Goal: Task Accomplishment & Management: Complete application form

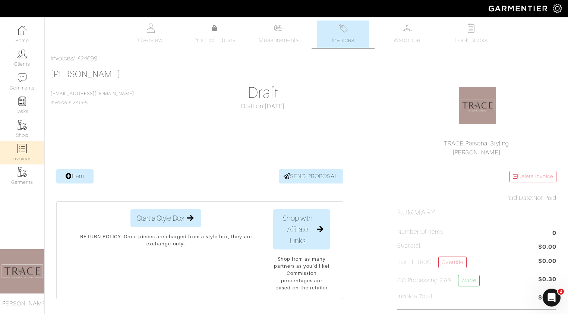
click at [20, 148] on img at bounding box center [22, 148] width 9 height 9
select select
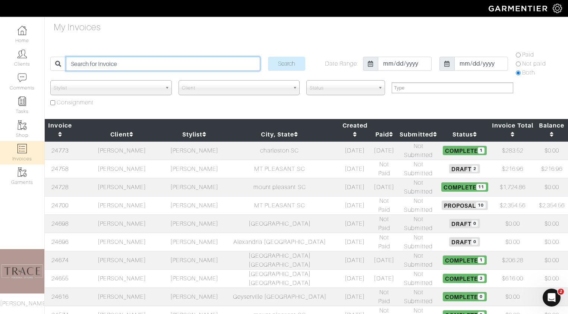
click at [147, 64] on input "search" at bounding box center [163, 64] width 194 height 14
type input "[PERSON_NAME]"
click at [268, 57] on input "Search" at bounding box center [286, 64] width 37 height 14
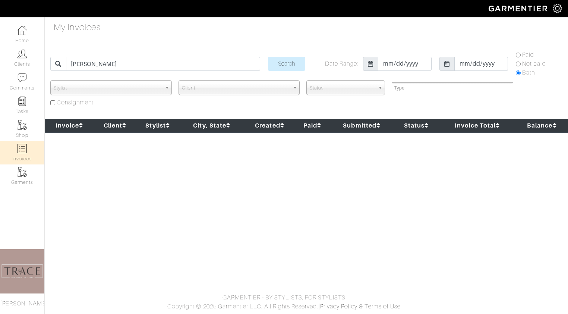
select select
click at [23, 39] on link "Home" at bounding box center [22, 34] width 44 height 23
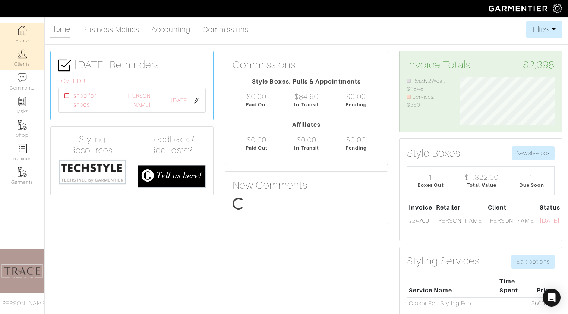
scroll to position [47, 106]
click at [22, 55] on img at bounding box center [22, 53] width 9 height 9
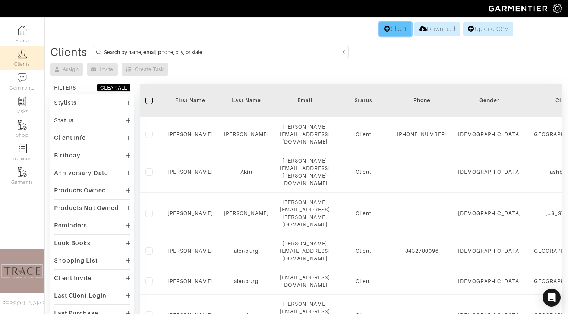
click at [398, 30] on link "Client" at bounding box center [395, 29] width 32 height 14
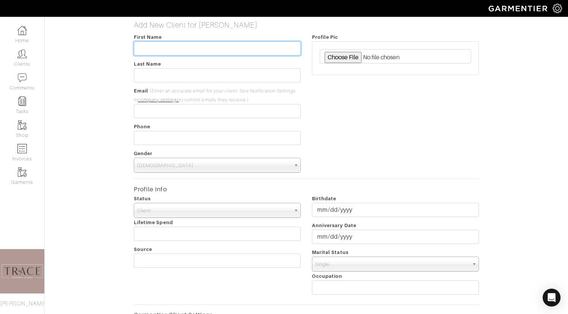
click at [219, 51] on input "text" at bounding box center [217, 48] width 167 height 14
type input "[PERSON_NAME]"
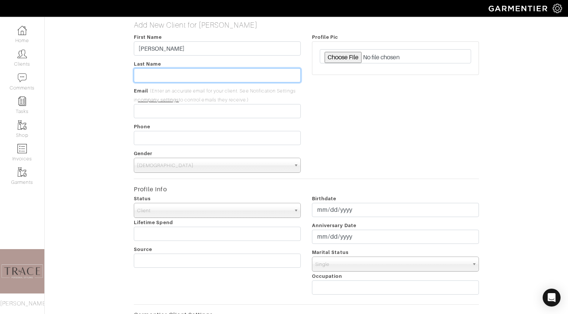
click at [212, 75] on input "text" at bounding box center [217, 75] width 167 height 14
type input "King"
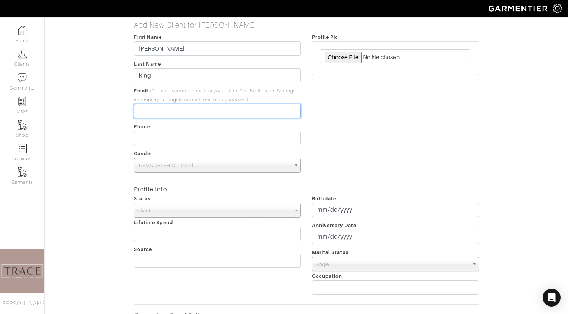
click at [204, 111] on input "email" at bounding box center [217, 111] width 167 height 14
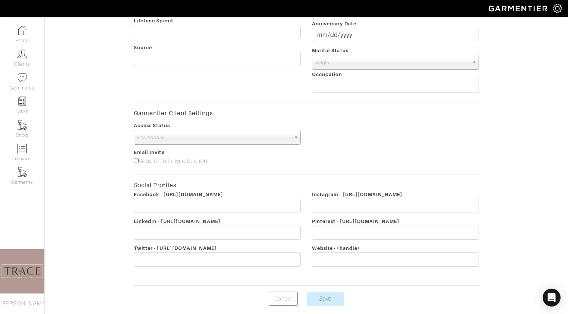
scroll to position [214, 0]
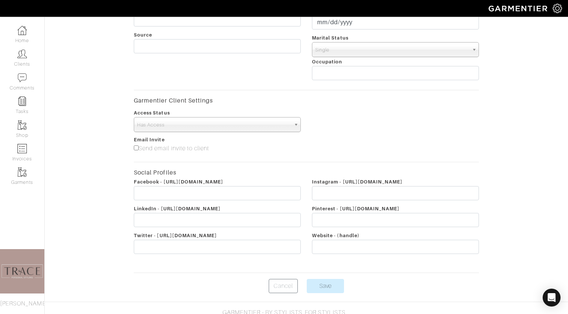
type input "[EMAIL_ADDRESS][DOMAIN_NAME]"
click at [137, 148] on input"] "Send email invite to client" at bounding box center [136, 147] width 5 height 5
checkbox input"] "true"
click at [329, 287] on input "Save" at bounding box center [325, 286] width 37 height 14
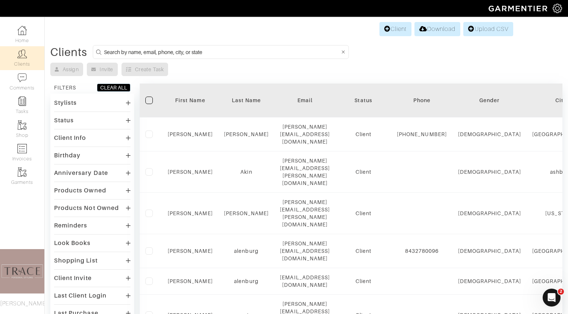
click at [119, 50] on input at bounding box center [222, 51] width 236 height 9
type input "[PERSON_NAME]"
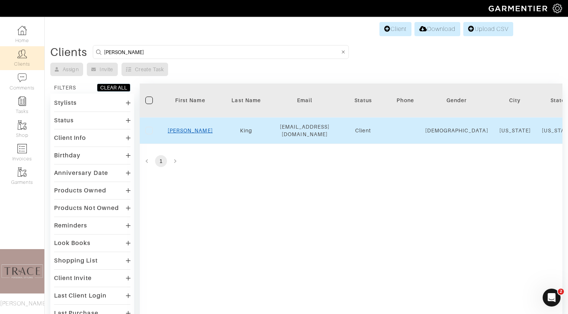
click at [187, 133] on link "[PERSON_NAME]" at bounding box center [190, 130] width 45 height 6
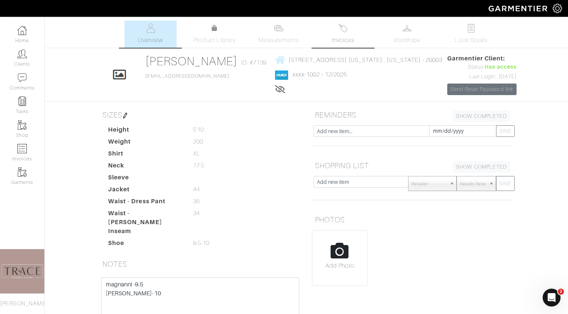
click at [344, 34] on link "Invoices" at bounding box center [343, 34] width 52 height 27
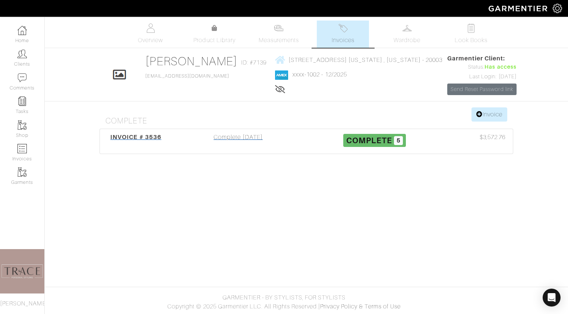
click at [251, 139] on div "Complete 02/22/21" at bounding box center [238, 141] width 136 height 17
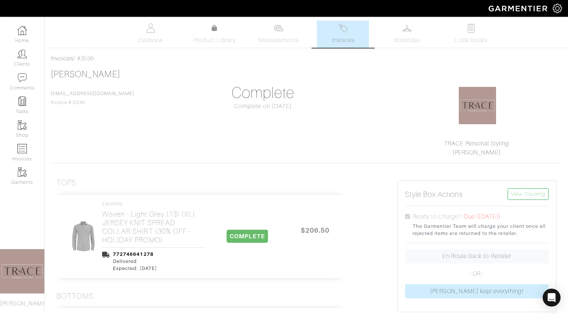
click at [347, 37] on span "Invoices" at bounding box center [343, 40] width 23 height 9
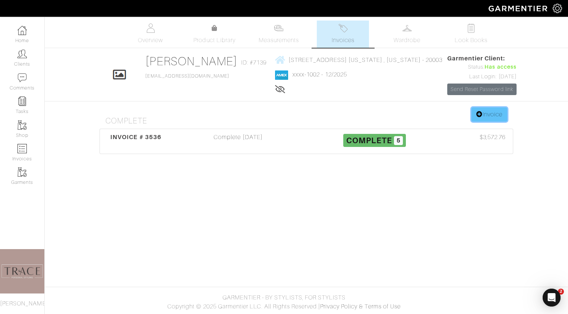
click at [477, 114] on icon at bounding box center [479, 114] width 6 height 6
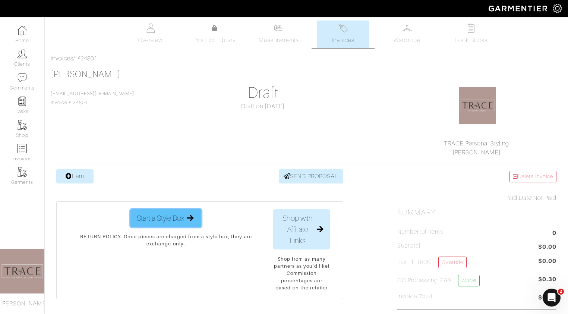
click at [148, 214] on span "Start a Style Box" at bounding box center [160, 217] width 47 height 11
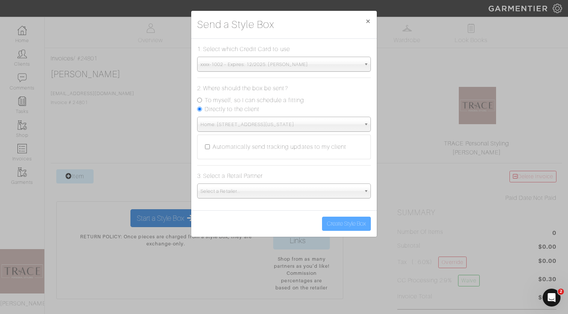
click at [291, 125] on span "Home: [STREET_ADDRESS][US_STATE]" at bounding box center [281, 124] width 160 height 15
click at [274, 164] on form "1. Select which Credit Card to use xxxx-1002 - Expires: 12/2025. duane king xxx…" at bounding box center [284, 122] width 174 height 154
click at [366, 20] on span "×" at bounding box center [368, 21] width 6 height 10
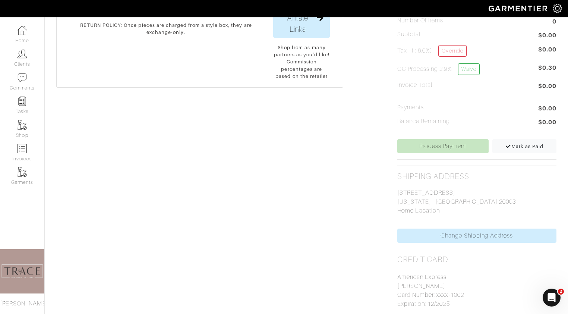
scroll to position [213, 0]
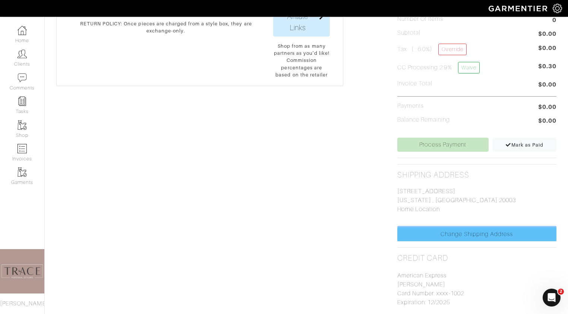
click at [429, 236] on link "Change Shipping Address" at bounding box center [476, 234] width 159 height 14
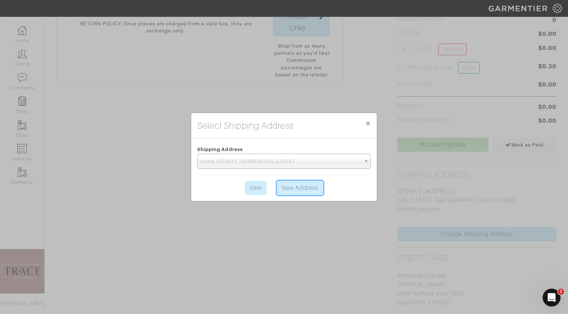
click at [307, 191] on link "New Address" at bounding box center [300, 188] width 46 height 14
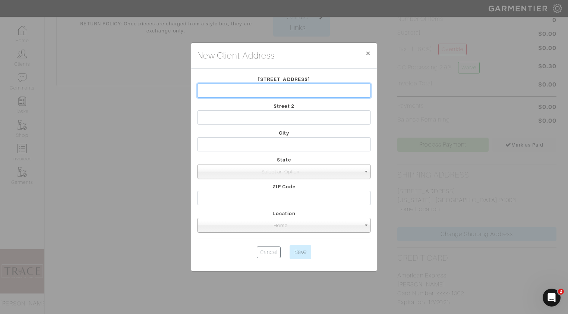
click at [297, 93] on input "text" at bounding box center [284, 91] width 174 height 14
type input "2520 midwayst"
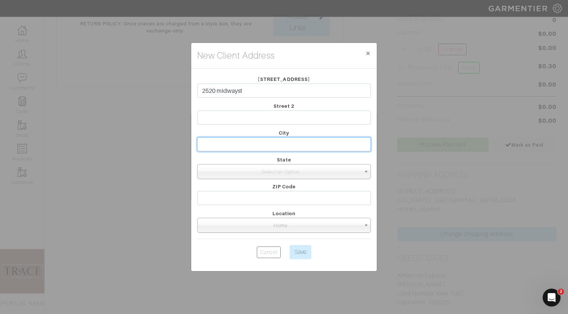
click at [283, 149] on input "text" at bounding box center [284, 144] width 174 height 14
type input "falls church"
click at [285, 173] on span "Select an Option" at bounding box center [281, 171] width 160 height 15
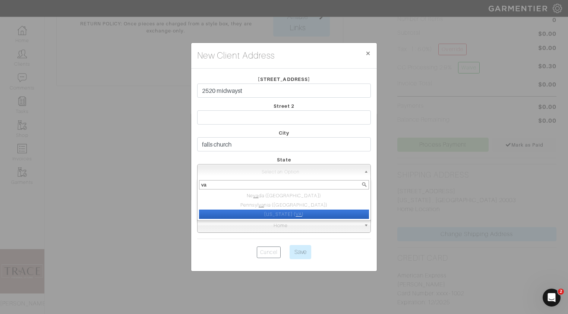
type input "va"
click at [284, 211] on li "Virginia ( VA )" at bounding box center [284, 214] width 170 height 9
select select "47"
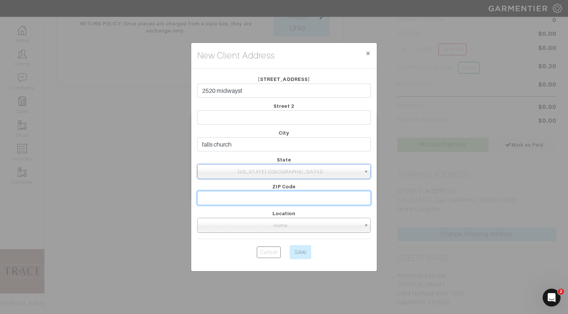
click at [284, 203] on input "text" at bounding box center [284, 198] width 174 height 14
type input "22046"
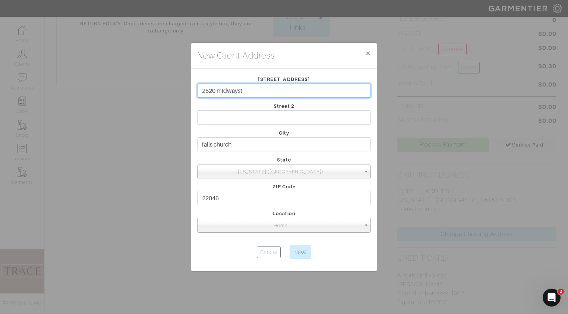
click at [239, 92] on input "2520 midwayst" at bounding box center [284, 91] width 174 height 14
type input "2520 midway st"
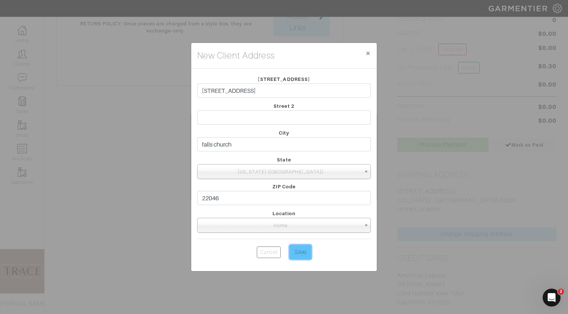
click at [302, 248] on input "Save" at bounding box center [301, 252] width 22 height 14
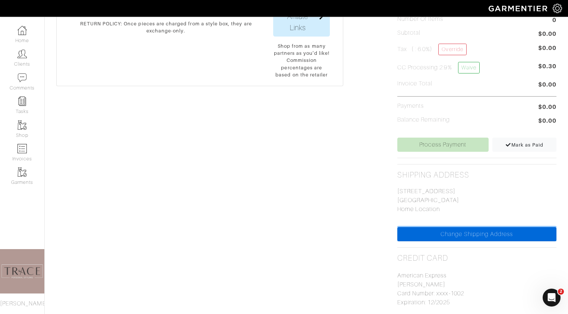
scroll to position [261, 0]
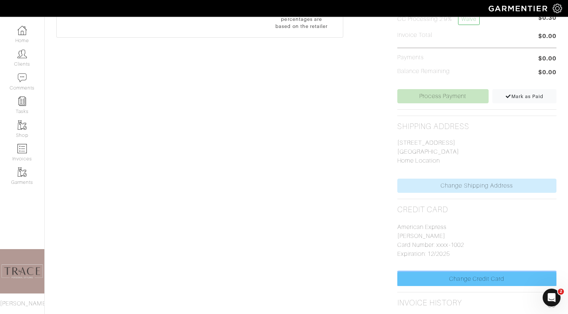
click at [443, 274] on link "Change Credit Card" at bounding box center [476, 279] width 159 height 14
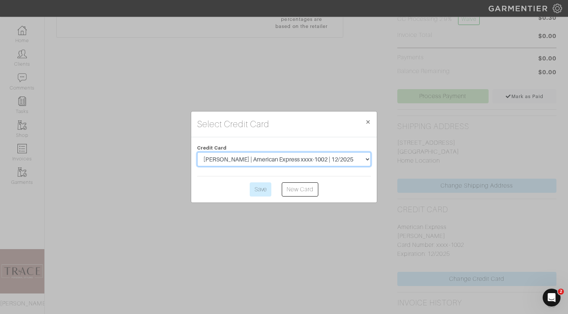
click at [336, 157] on select "duane king | American Express xxxx-1002 | 12/2025" at bounding box center [284, 159] width 174 height 14
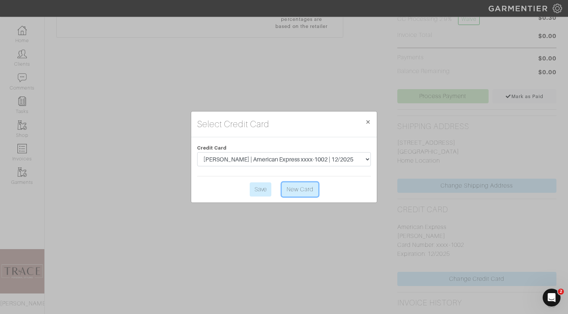
click at [306, 190] on link "New Card" at bounding box center [300, 189] width 37 height 14
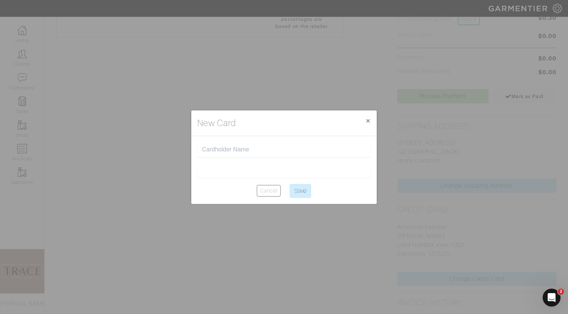
click at [274, 145] on div at bounding box center [284, 149] width 174 height 15
click at [273, 148] on input "text" at bounding box center [284, 149] width 164 height 7
type input "S"
type input "Duane king"
click at [264, 174] on div at bounding box center [284, 170] width 174 height 15
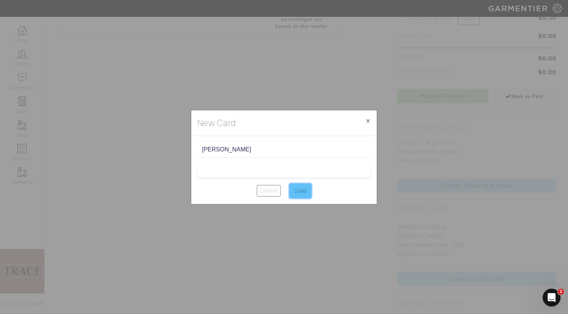
click at [307, 190] on input "Save" at bounding box center [301, 191] width 22 height 14
type input "Saving..."
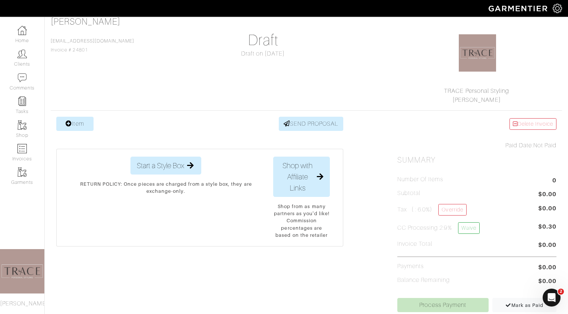
scroll to position [7, 0]
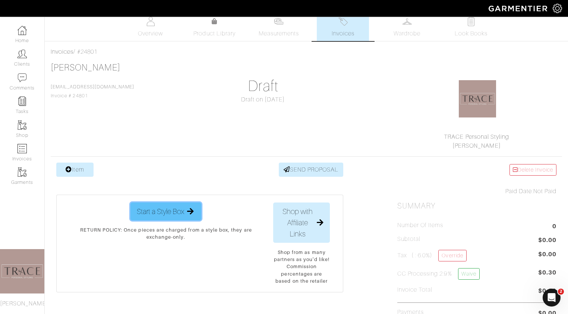
click at [183, 208] on span "Start a Style Box" at bounding box center [160, 211] width 47 height 11
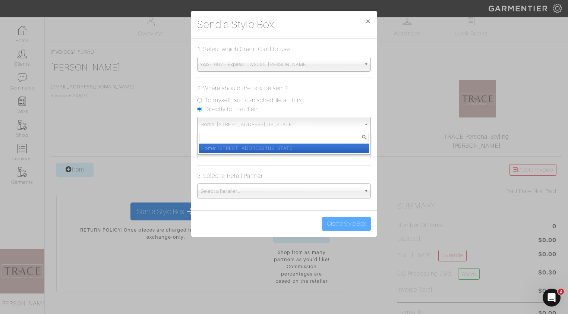
click at [309, 121] on span "Home: 1001 L st SE | washington , DC | 20003" at bounding box center [281, 124] width 160 height 15
click at [369, 21] on span "×" at bounding box center [368, 21] width 6 height 10
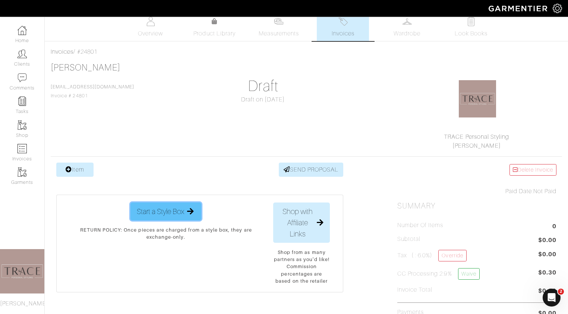
click at [147, 213] on span "Start a Style Box" at bounding box center [160, 211] width 47 height 11
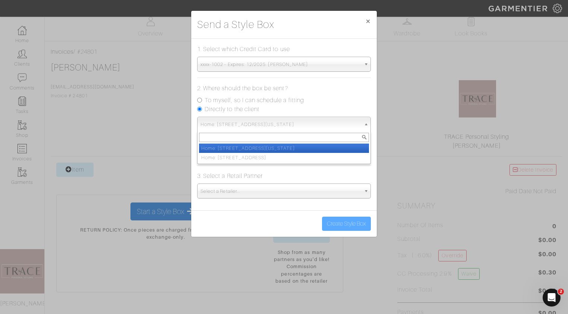
click at [275, 125] on span "Home: 1001 L st SE | washington , DC | 20003" at bounding box center [281, 124] width 160 height 15
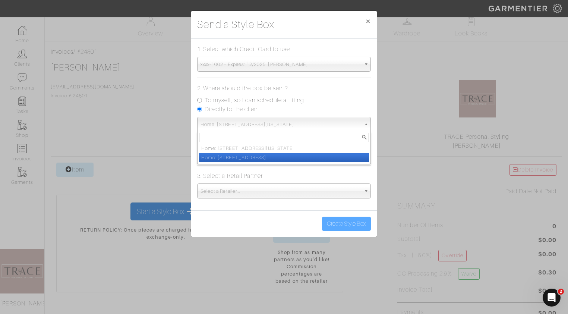
click at [266, 158] on li "Home: 2520 midway st | falls church, VA | 22046" at bounding box center [284, 157] width 170 height 9
select select "11721827"
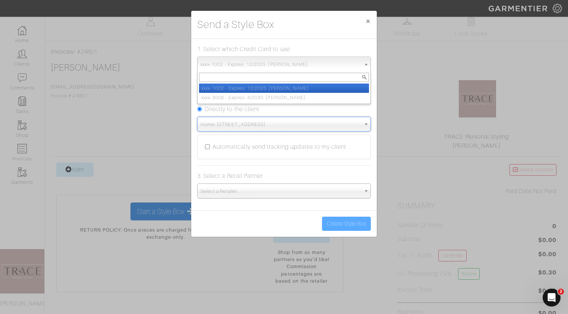
click at [291, 65] on span "xxxx-1002 - Expires: 12/2025. duane king" at bounding box center [281, 64] width 160 height 15
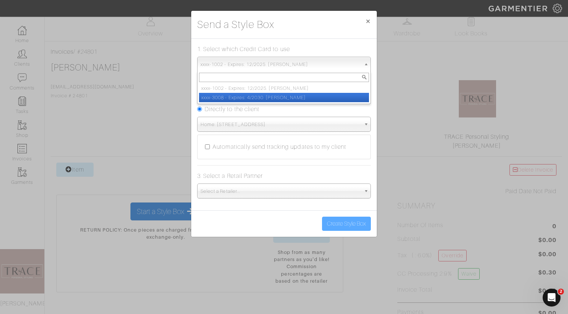
click at [280, 96] on li "xxxx-3008 - Expires: 4/2030. Duane king" at bounding box center [284, 97] width 170 height 9
select select "5564"
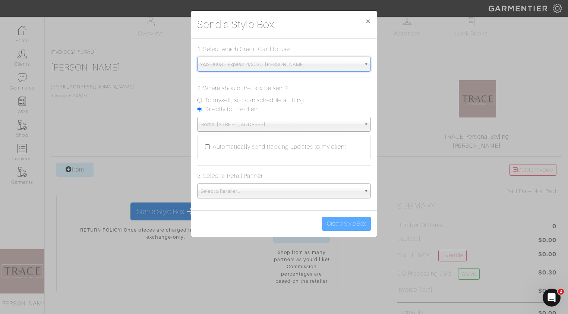
click at [262, 191] on span "Select a Retailer..." at bounding box center [281, 191] width 160 height 15
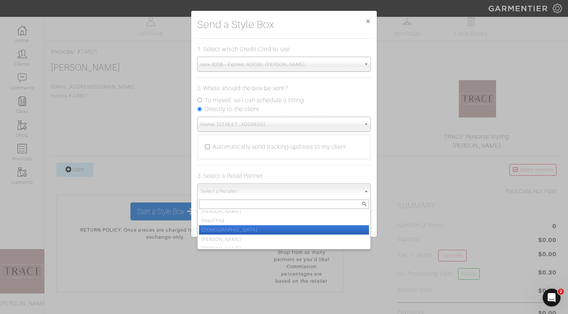
scroll to position [56, 0]
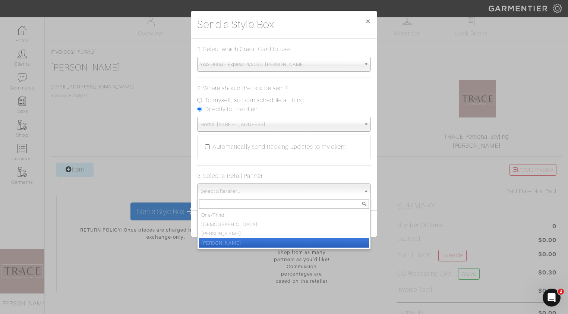
click at [249, 240] on li "[PERSON_NAME]" at bounding box center [284, 242] width 170 height 9
select select "19"
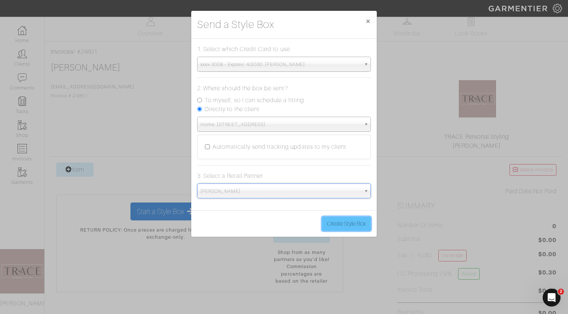
click at [339, 223] on button "Create Style Box" at bounding box center [346, 224] width 49 height 14
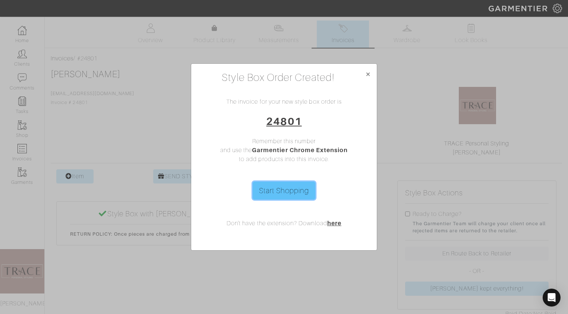
click at [290, 190] on link "Start Shopping" at bounding box center [284, 191] width 63 height 18
click at [369, 74] on span "×" at bounding box center [368, 74] width 6 height 10
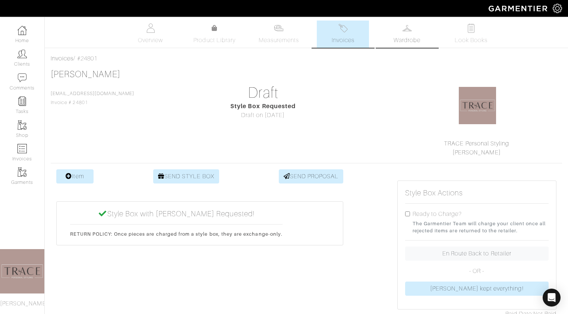
click at [409, 32] on img at bounding box center [407, 27] width 9 height 9
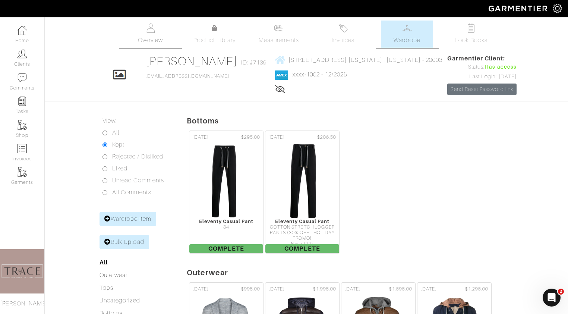
click at [153, 29] on img at bounding box center [150, 27] width 9 height 9
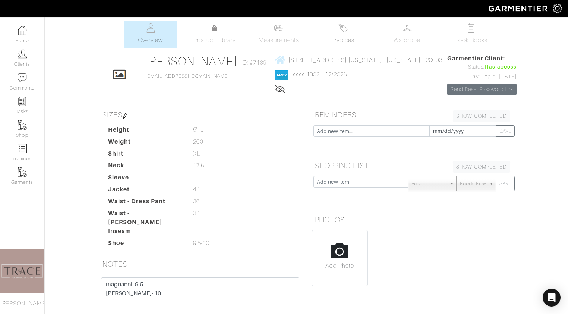
click at [344, 36] on span "Invoices" at bounding box center [343, 40] width 23 height 9
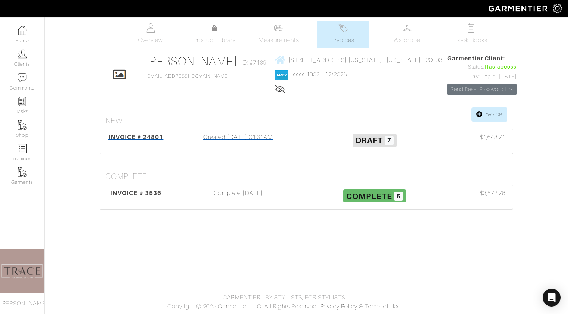
click at [283, 136] on div "Created 10/07/25 01:31AM" at bounding box center [238, 141] width 136 height 17
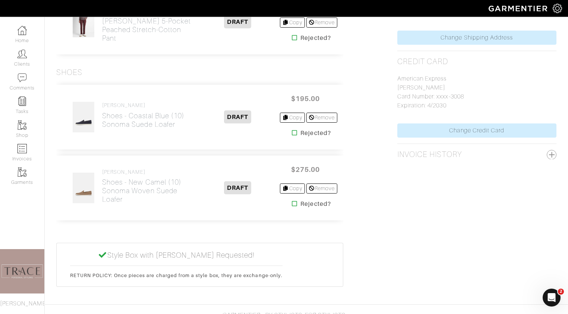
scroll to position [544, 0]
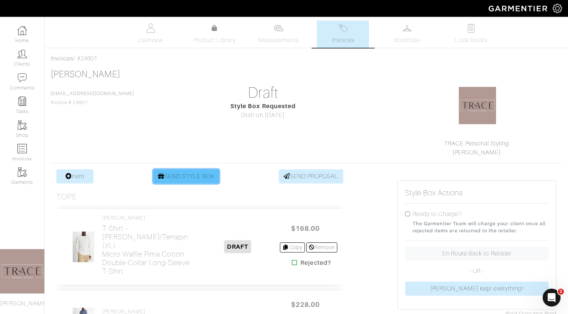
click at [212, 174] on link "SEND STYLE BOX" at bounding box center [186, 176] width 66 height 14
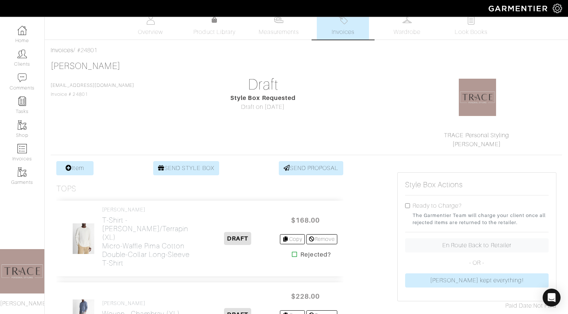
scroll to position [9, 0]
click at [27, 149] on link "Invoices" at bounding box center [22, 152] width 44 height 23
select select
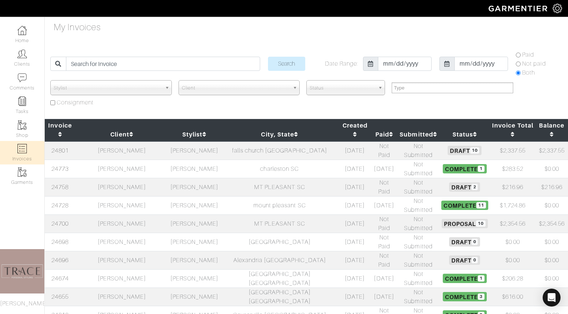
click at [117, 178] on td "Fred Stone" at bounding box center [121, 187] width 93 height 18
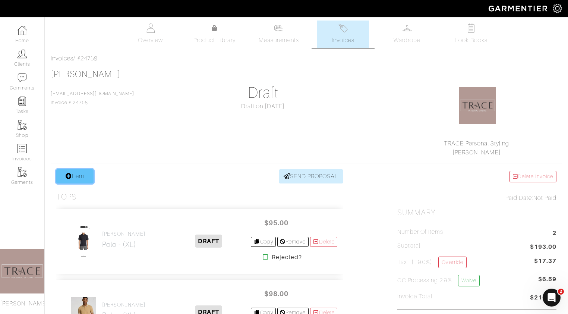
click at [76, 180] on link "Item" at bounding box center [74, 176] width 37 height 14
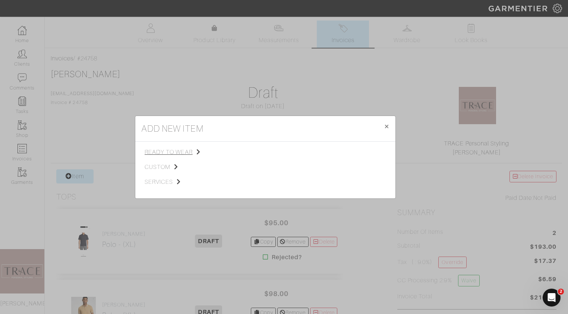
click at [164, 154] on span "ready to wear" at bounding box center [182, 152] width 75 height 9
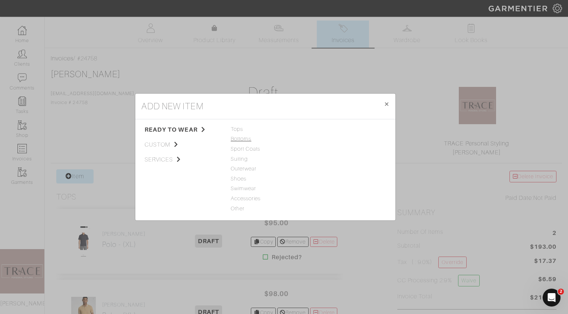
click at [238, 138] on span "Bottoms" at bounding box center [265, 139] width 69 height 8
click at [323, 129] on link "Jeans" at bounding box center [318, 129] width 15 height 6
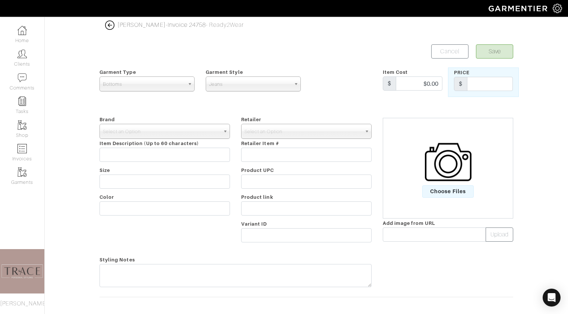
click at [450, 176] on img at bounding box center [448, 162] width 47 height 47
click at [0, 0] on input "Choose Files" at bounding box center [0, 0] width 0 height 0
click at [213, 127] on span "Select an Option" at bounding box center [161, 131] width 117 height 15
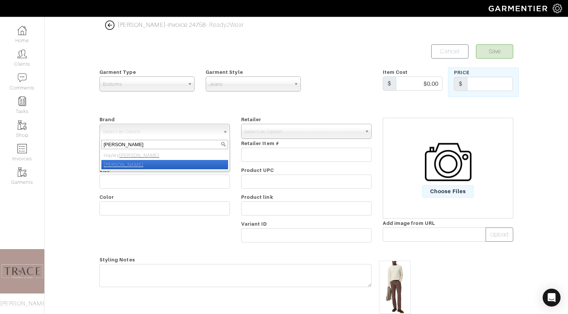
type input "paige"
click at [186, 162] on li "PAIGE" at bounding box center [164, 164] width 127 height 9
select select "PAIGE"
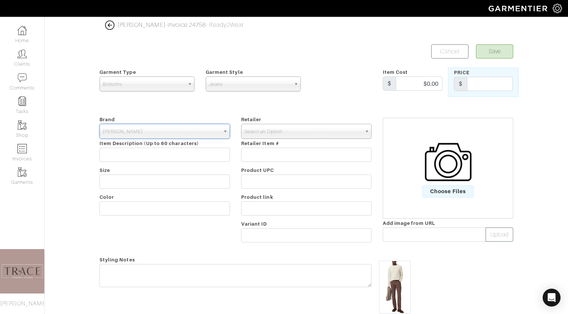
click at [259, 132] on span "Select an Option" at bounding box center [303, 131] width 117 height 15
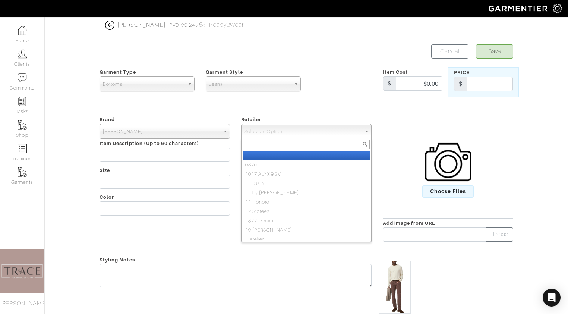
click at [257, 154] on li "-" at bounding box center [306, 155] width 127 height 9
select select "6380"
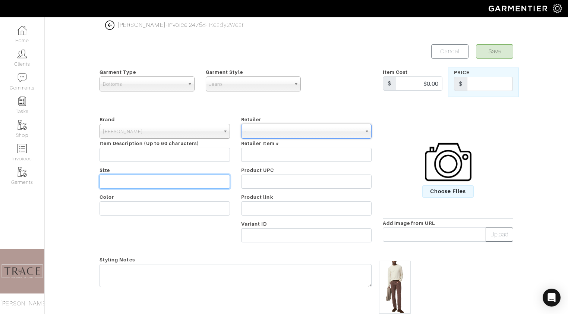
click at [186, 181] on input "text" at bounding box center [165, 181] width 130 height 14
type input "34"
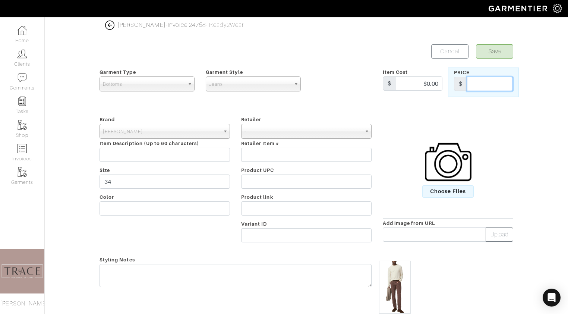
click at [498, 83] on input "text" at bounding box center [490, 84] width 46 height 14
type input "199"
click at [502, 51] on button "Save" at bounding box center [494, 51] width 37 height 14
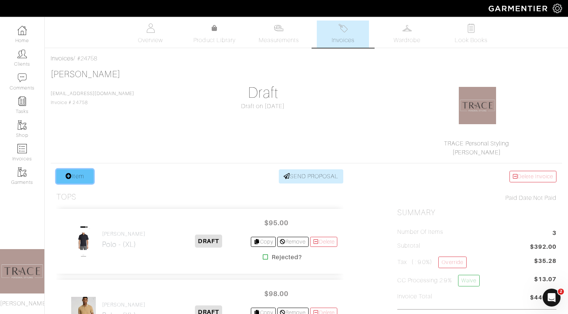
click at [82, 171] on link "Item" at bounding box center [74, 176] width 37 height 14
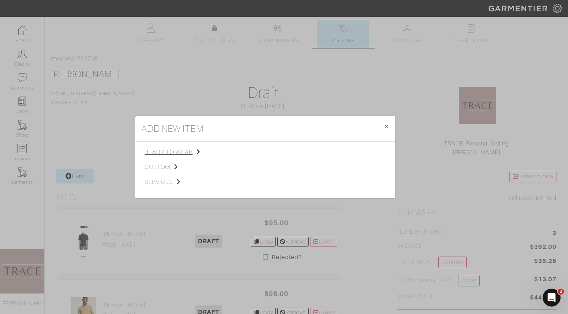
click at [170, 151] on span "ready to wear" at bounding box center [182, 152] width 75 height 9
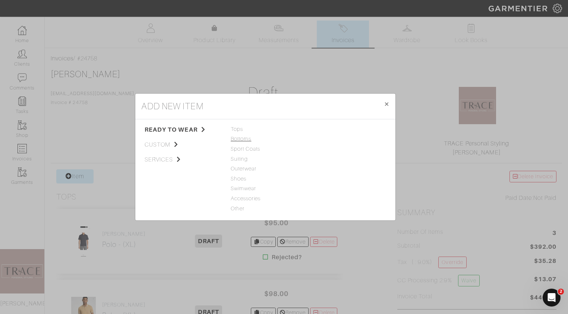
click at [243, 138] on span "Bottoms" at bounding box center [265, 139] width 69 height 8
click at [318, 141] on link "Casual Pant" at bounding box center [326, 139] width 30 height 6
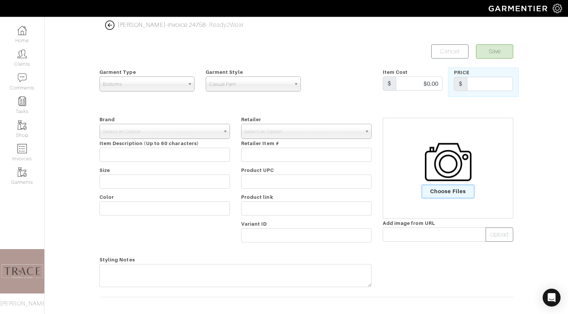
click at [444, 191] on span "Choose Files" at bounding box center [448, 191] width 52 height 12
click at [0, 0] on input "Choose Files" at bounding box center [0, 0] width 0 height 0
click at [197, 132] on span "Select an Option" at bounding box center [161, 131] width 117 height 15
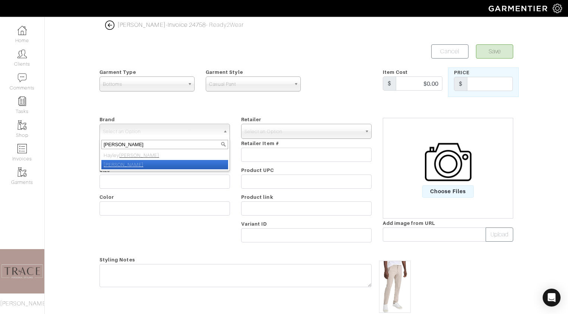
type input "[PERSON_NAME]"
click at [175, 165] on li "[PERSON_NAME]" at bounding box center [164, 164] width 127 height 9
select select "[PERSON_NAME]"
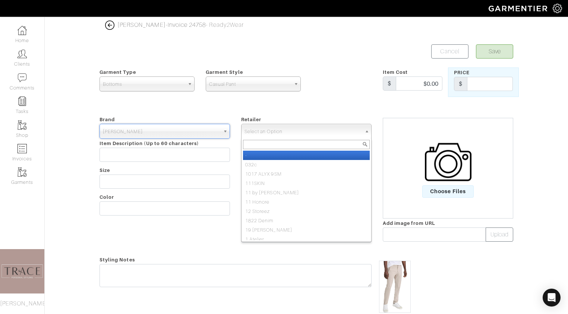
click at [273, 127] on span "Select an Option" at bounding box center [303, 131] width 117 height 15
click at [268, 154] on li "-" at bounding box center [306, 155] width 127 height 9
select select "6380"
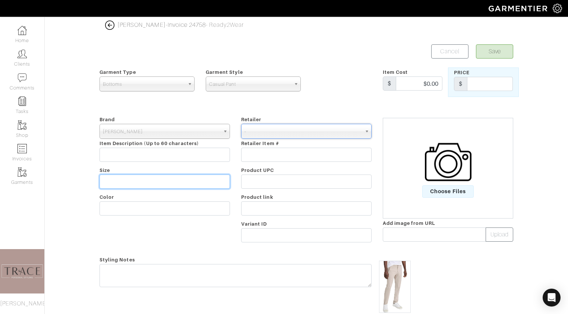
click at [208, 183] on input "text" at bounding box center [165, 181] width 130 height 14
type input "34"
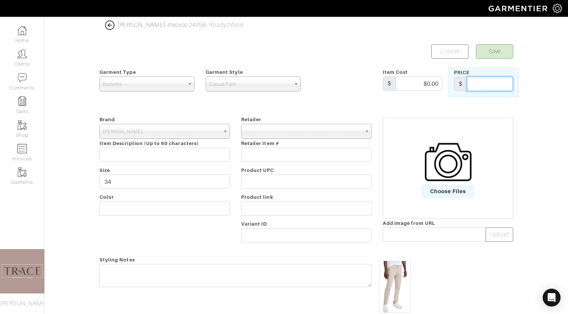
click at [482, 87] on input "text" at bounding box center [490, 84] width 46 height 14
type input "199"
click at [491, 55] on button "Save" at bounding box center [494, 51] width 37 height 14
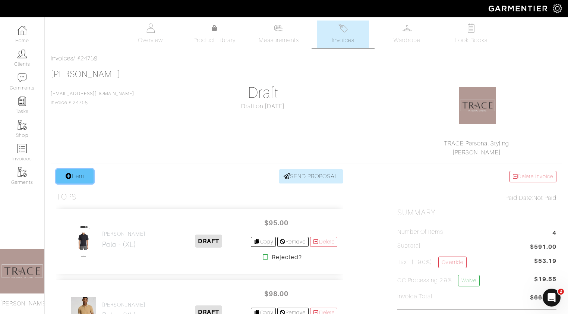
click at [84, 180] on link "Item" at bounding box center [74, 176] width 37 height 14
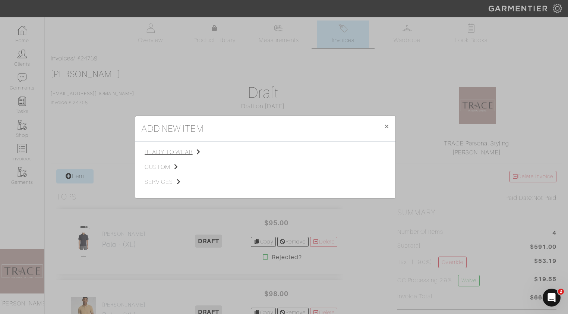
click at [164, 154] on span "ready to wear" at bounding box center [182, 152] width 75 height 9
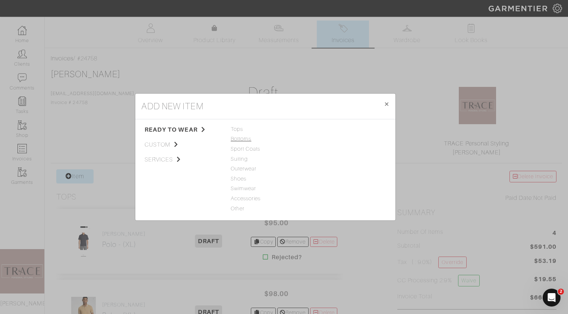
click at [246, 138] on span "Bottoms" at bounding box center [265, 139] width 69 height 8
click at [320, 139] on link "Casual Pant" at bounding box center [326, 139] width 30 height 6
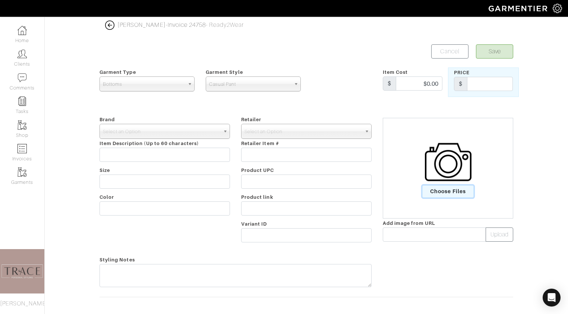
click at [438, 194] on span "Choose Files" at bounding box center [448, 191] width 52 height 12
click at [0, 0] on input "Choose Files" at bounding box center [0, 0] width 0 height 0
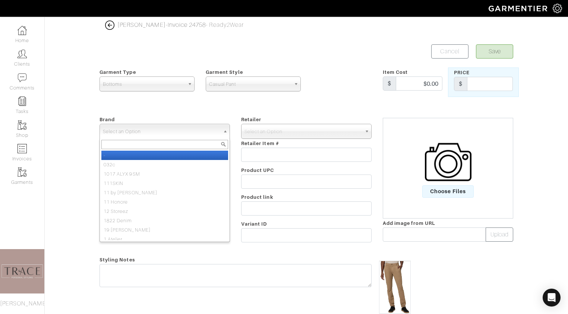
click at [176, 129] on span "Select an Option" at bounding box center [161, 131] width 117 height 15
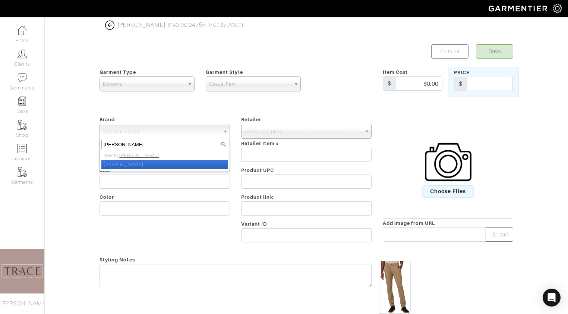
type input "paige"
click at [164, 162] on li "PAIGE" at bounding box center [164, 164] width 127 height 9
select select "PAIGE"
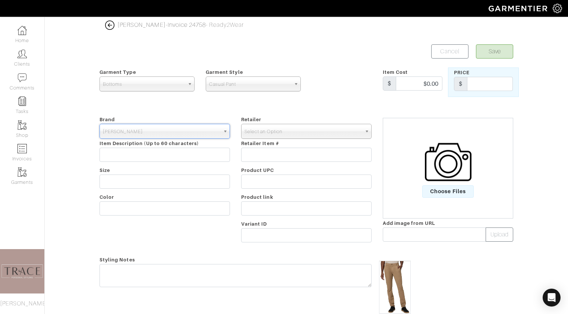
click at [276, 130] on span "Select an Option" at bounding box center [303, 131] width 117 height 15
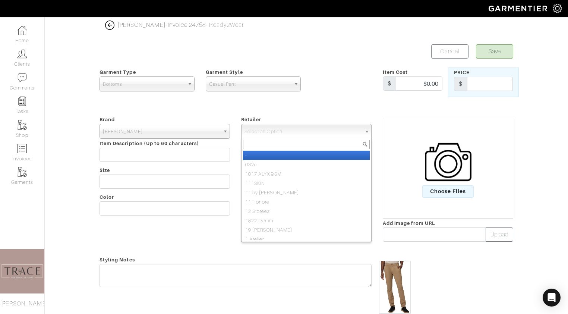
click at [273, 156] on li "-" at bounding box center [306, 155] width 127 height 9
select select "6380"
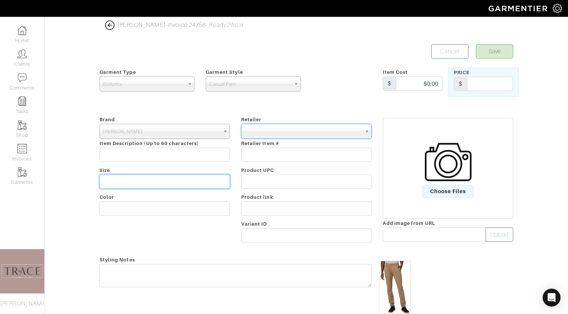
click at [141, 183] on input "text" at bounding box center [165, 181] width 130 height 14
type input "34"
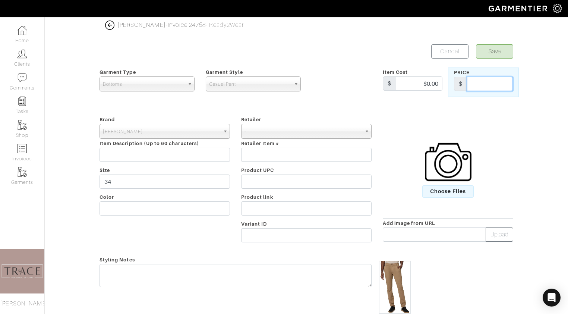
click at [482, 85] on input "text" at bounding box center [490, 84] width 46 height 14
type input "199"
click at [491, 53] on button "Save" at bounding box center [494, 51] width 37 height 14
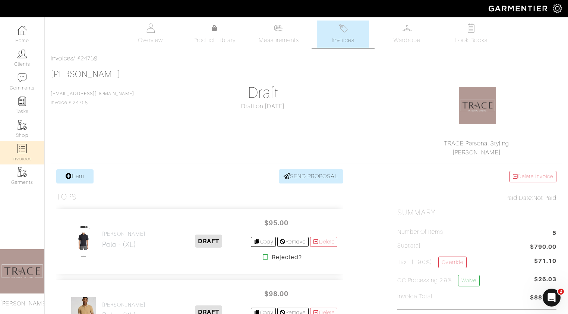
click at [27, 154] on link "Invoices" at bounding box center [22, 152] width 44 height 23
select select
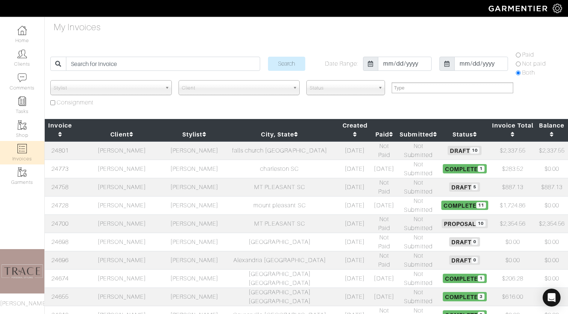
click at [141, 141] on td "[PERSON_NAME]" at bounding box center [121, 150] width 93 height 19
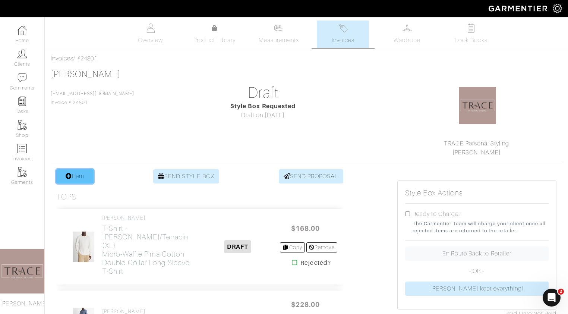
click at [82, 176] on link "Item" at bounding box center [74, 176] width 37 height 14
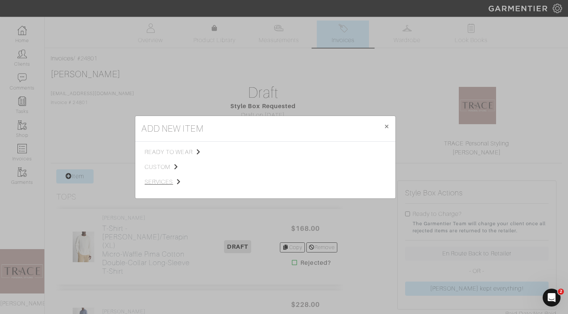
click at [165, 179] on span "services" at bounding box center [182, 181] width 75 height 9
click at [247, 148] on span "Styling Service" at bounding box center [249, 151] width 37 height 6
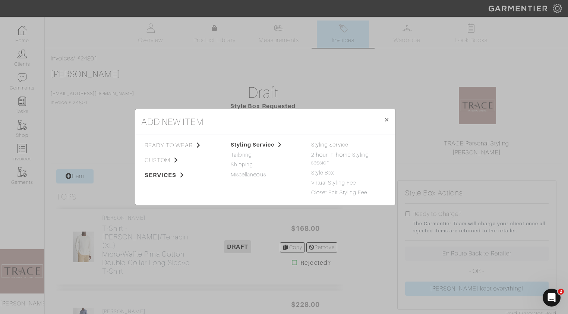
click at [323, 145] on link "Styling Service" at bounding box center [329, 145] width 37 height 6
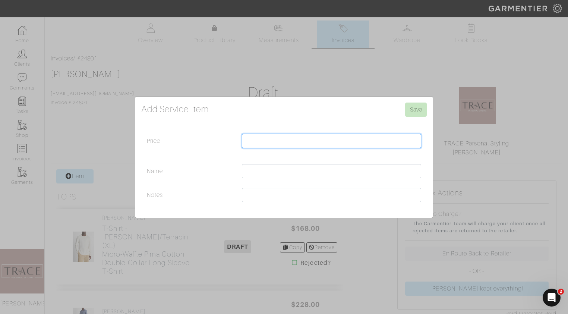
click at [319, 144] on input "Price" at bounding box center [331, 141] width 179 height 14
type input "200"
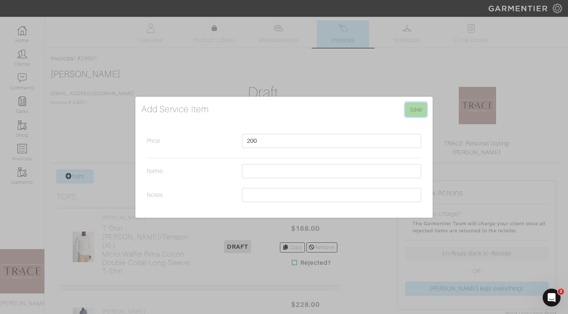
click at [416, 111] on input "Save" at bounding box center [416, 110] width 22 height 14
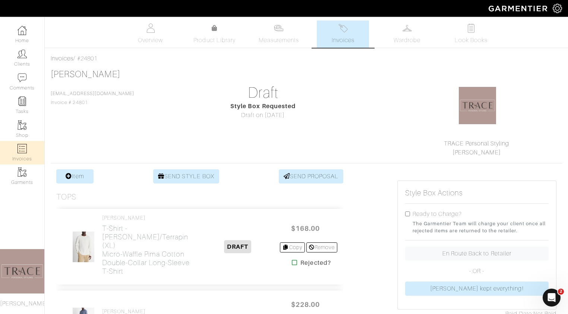
click at [18, 151] on img at bounding box center [22, 148] width 9 height 9
select select
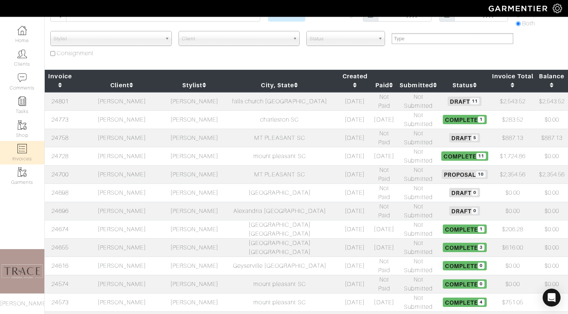
scroll to position [50, 0]
